Goal: Information Seeking & Learning: Learn about a topic

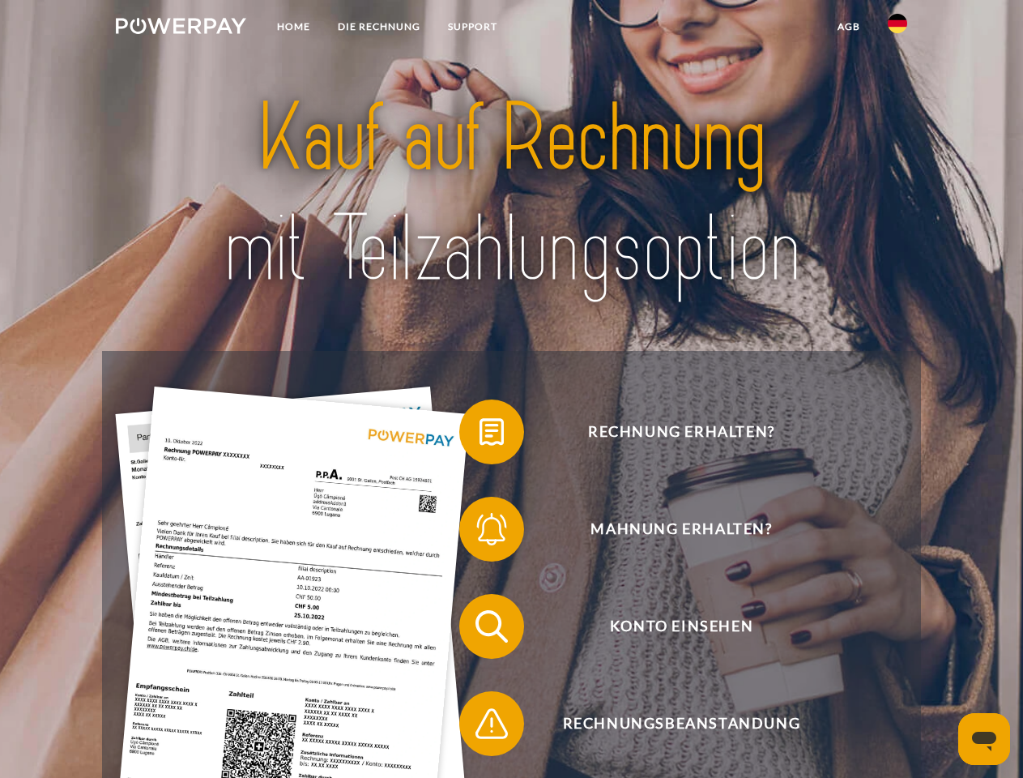
click at [181, 28] on img at bounding box center [181, 26] width 130 height 16
click at [898, 28] on img at bounding box center [897, 23] width 19 height 19
click at [848, 27] on link "agb" at bounding box center [849, 26] width 50 height 29
click at [480, 435] on span at bounding box center [467, 431] width 81 height 81
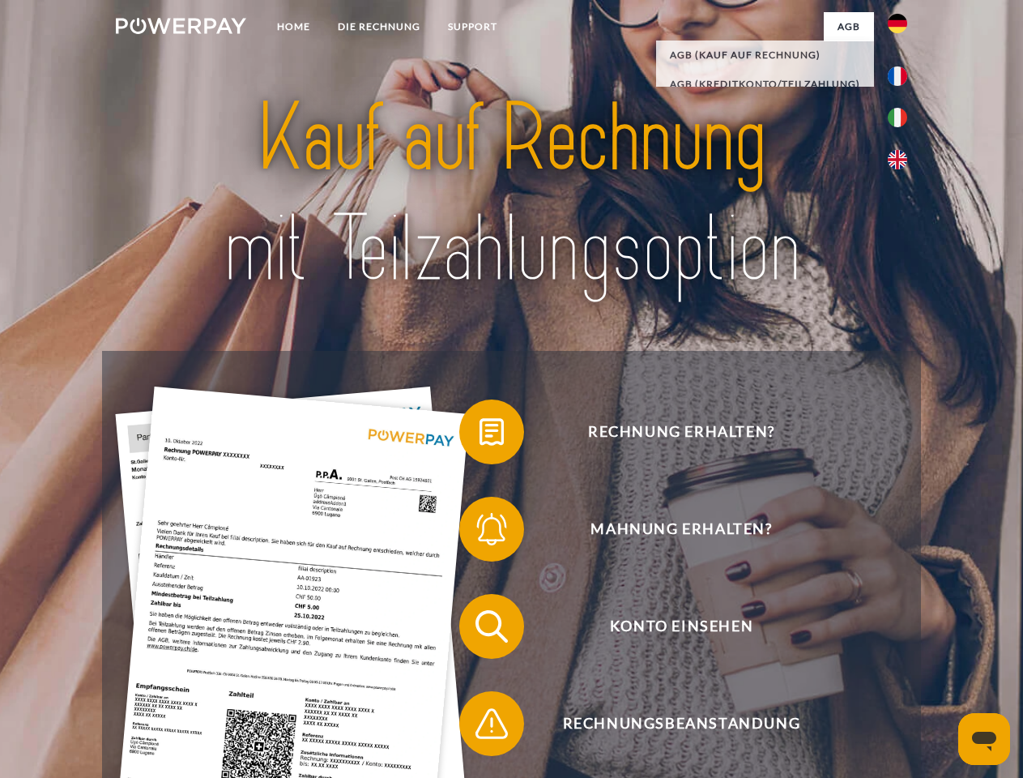
click at [480, 532] on span at bounding box center [467, 529] width 81 height 81
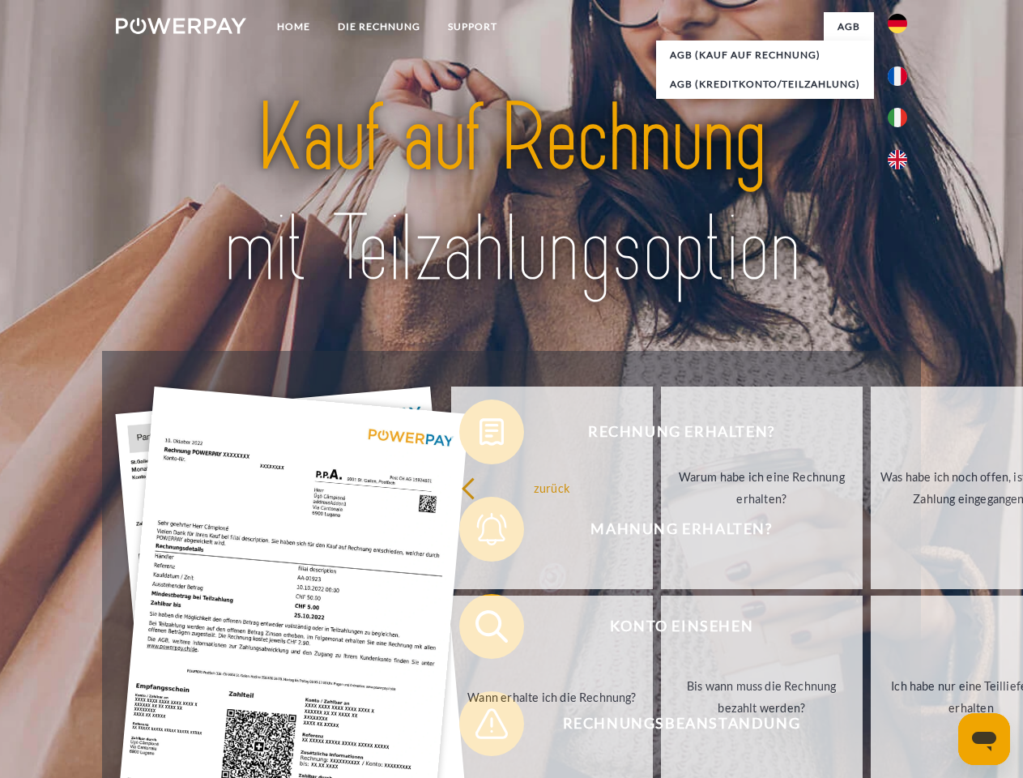
click at [661, 630] on link "Bis wann muss die Rechnung bezahlt werden?" at bounding box center [762, 697] width 202 height 203
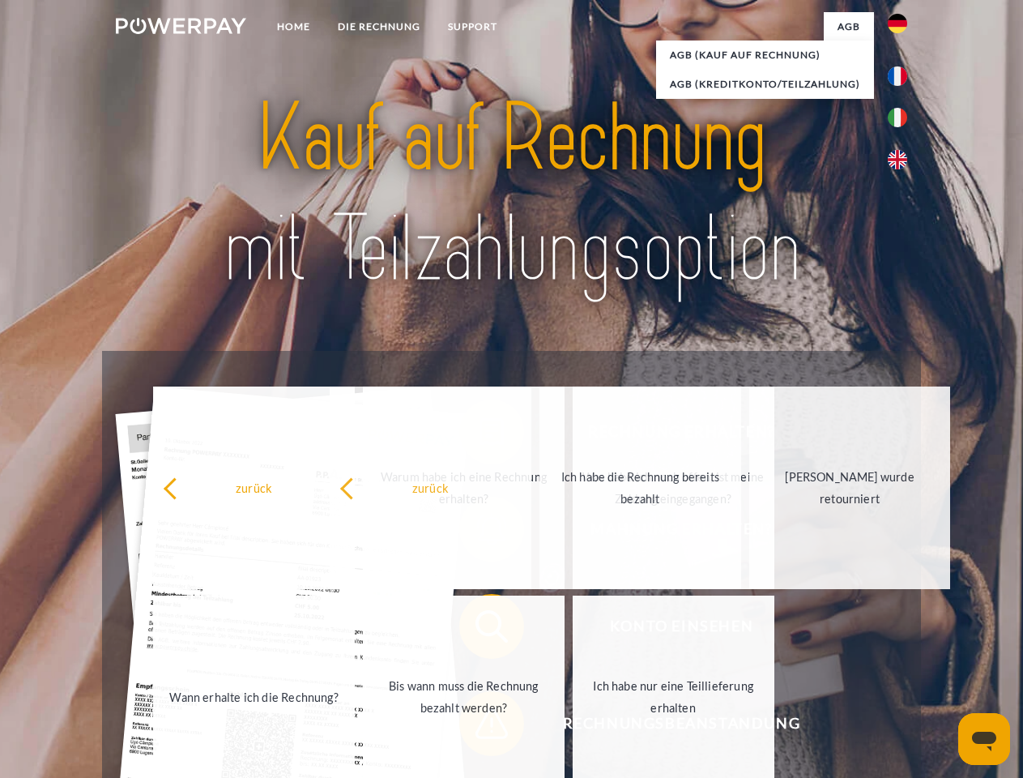
click at [480, 727] on span at bounding box center [467, 723] width 81 height 81
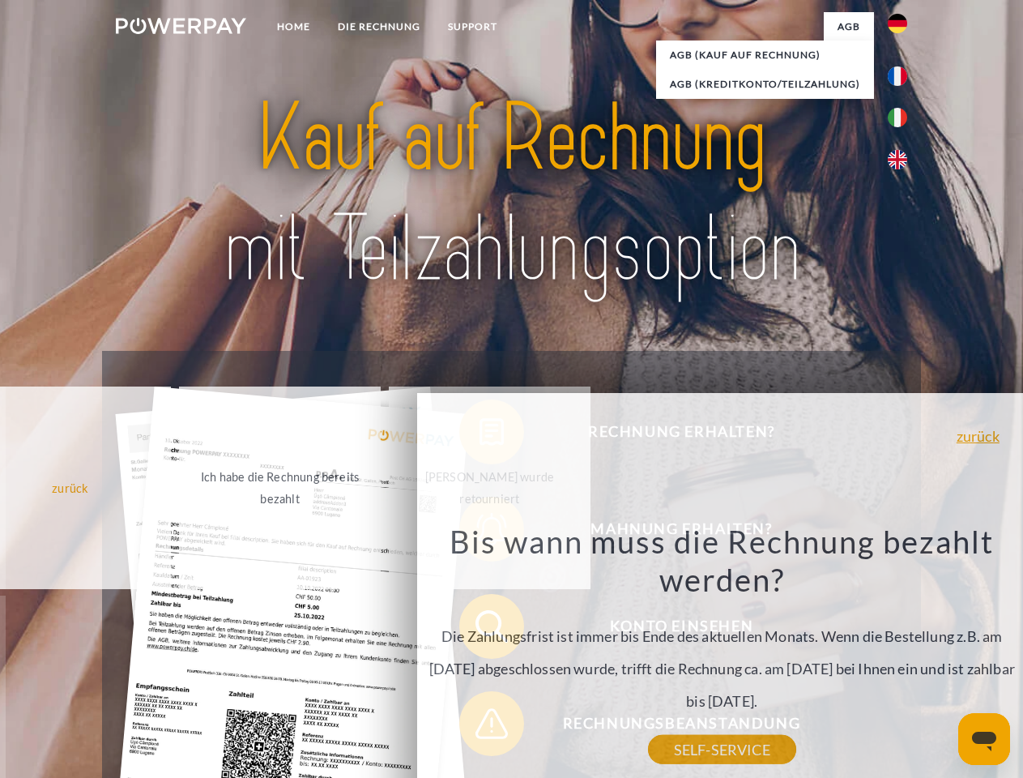
click at [985, 739] on icon "Messaging-Fenster öffnen" at bounding box center [984, 741] width 24 height 19
